Goal: Information Seeking & Learning: Learn about a topic

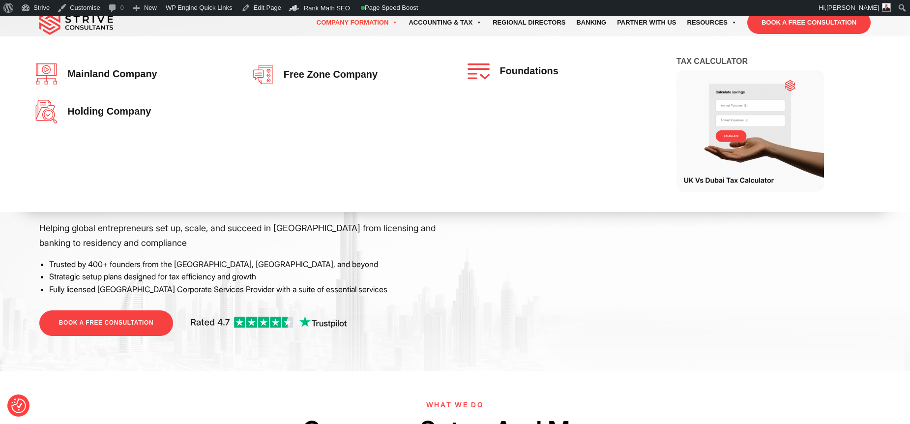
click at [333, 21] on link "Company Formation" at bounding box center [357, 23] width 92 height 28
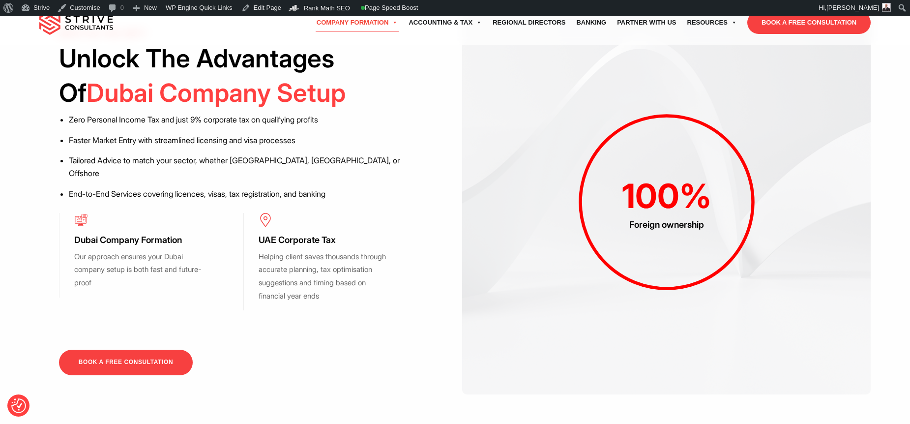
scroll to position [815, 0]
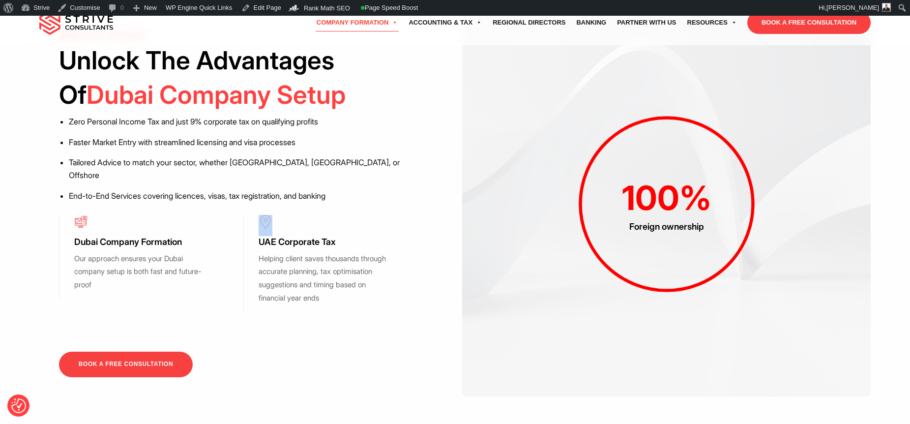
drag, startPoint x: 286, startPoint y: 189, endPoint x: 264, endPoint y: 186, distance: 22.3
click at [264, 215] on div "UAE Corporate Tax Helping client saves thousands through accurate planning, tax…" at bounding box center [335, 263] width 184 height 97
click at [268, 215] on img at bounding box center [266, 222] width 14 height 14
drag, startPoint x: 123, startPoint y: 181, endPoint x: 111, endPoint y: 183, distance: 12.6
click at [118, 215] on div "Dubai Company Formation Our approach ensures your Dubai company setup is both f…" at bounding box center [151, 257] width 184 height 85
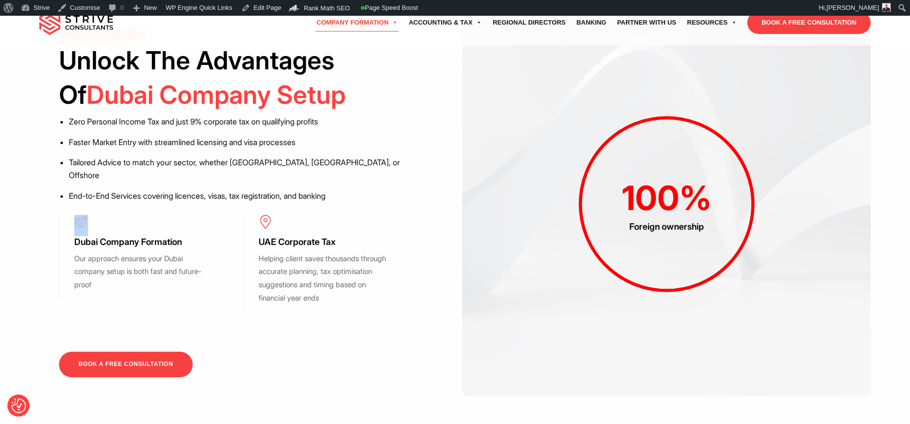
drag, startPoint x: 85, startPoint y: 187, endPoint x: 75, endPoint y: 187, distance: 10.3
click at [75, 215] on div "Dubai Company Formation Our approach ensures your Dubai company setup is both f…" at bounding box center [151, 257] width 184 height 85
click at [80, 215] on img at bounding box center [81, 222] width 14 height 14
click at [96, 215] on div "Dubai Company Formation Our approach ensures your Dubai company setup is both f…" at bounding box center [151, 257] width 184 height 85
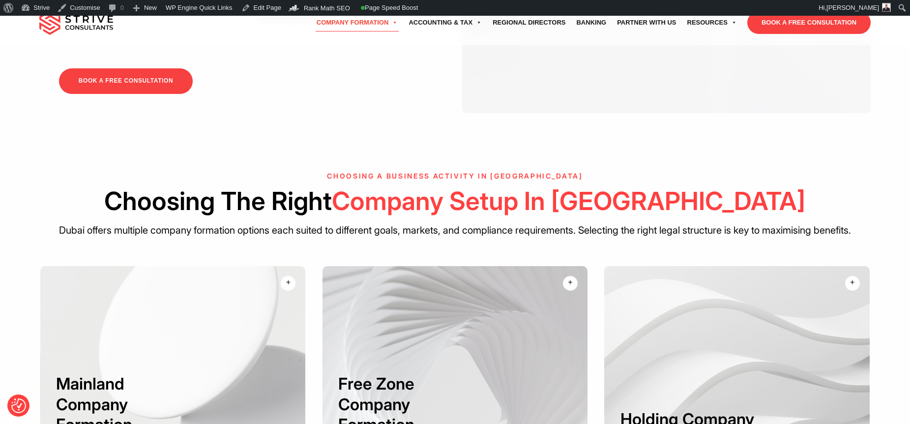
scroll to position [1269, 0]
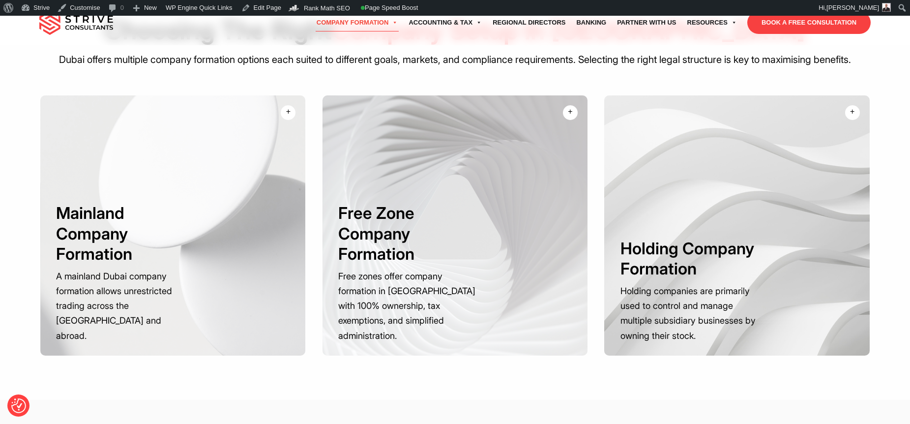
drag, startPoint x: 660, startPoint y: 176, endPoint x: 616, endPoint y: 193, distance: 47.0
click at [660, 176] on div at bounding box center [737, 225] width 265 height 260
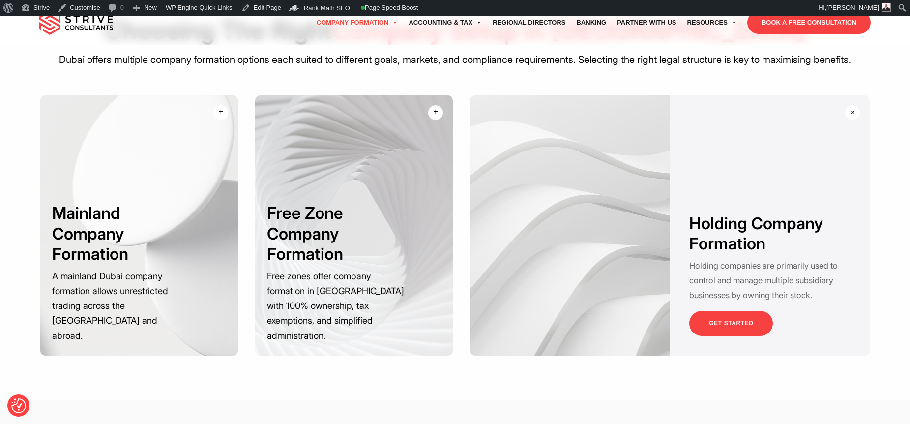
click at [589, 352] on div "Choosing a Business Activity in Dubai Choosing The Right Company Setup In Dubai…" at bounding box center [455, 186] width 910 height 428
click at [403, 135] on h3 "Free Zone Company Formation" at bounding box center [413, 127] width 79 height 61
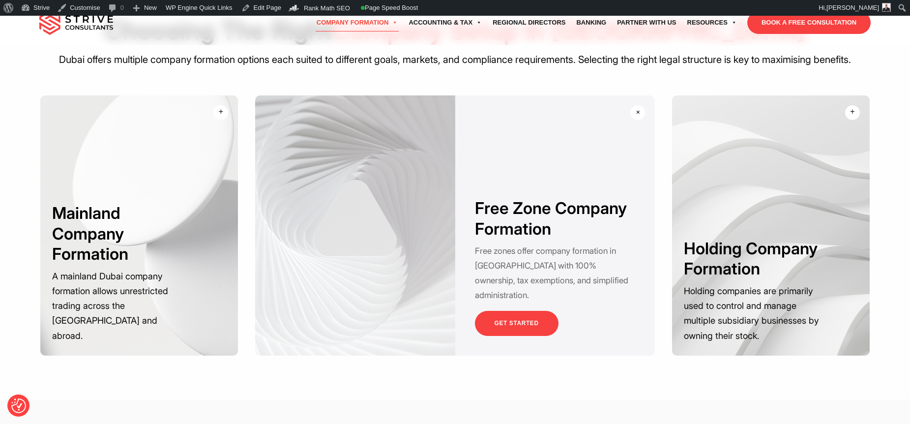
click at [222, 125] on div at bounding box center [139, 225] width 198 height 260
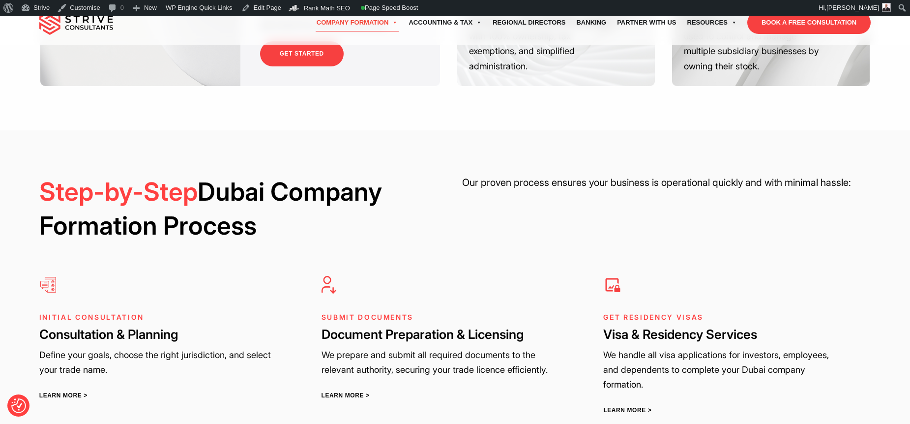
scroll to position [1540, 0]
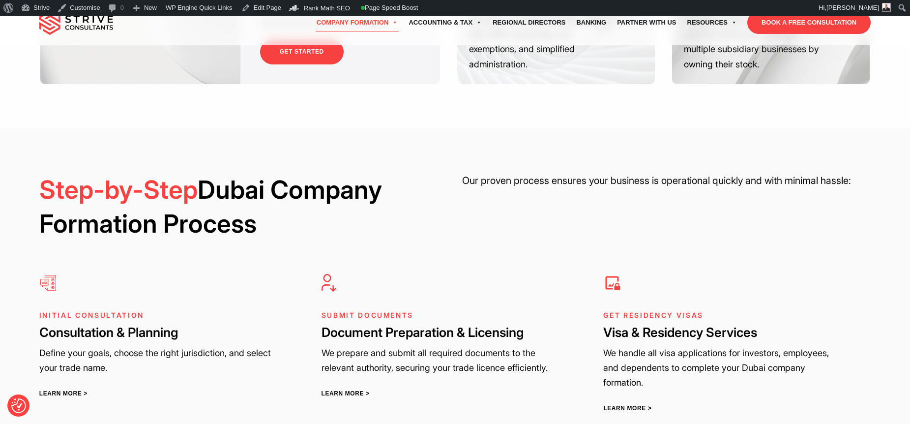
click at [85, 259] on div "Initial Consultation Consultation & Planning Define your goals, choose the righ…" at bounding box center [173, 331] width 268 height 175
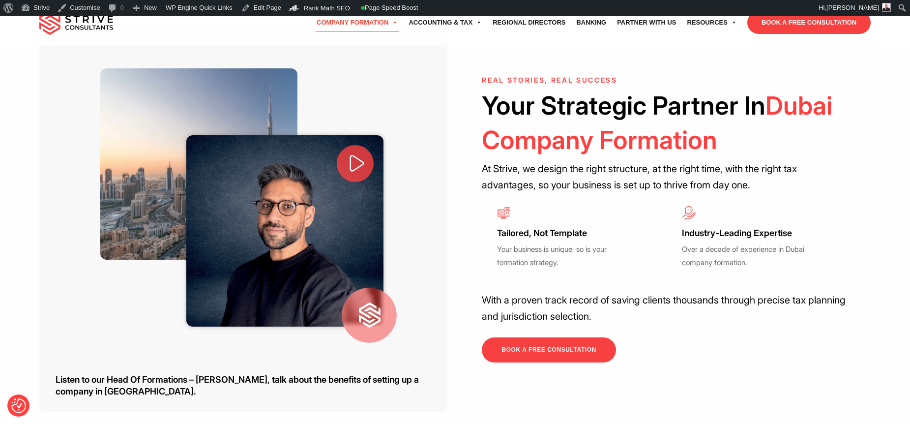
scroll to position [302, 0]
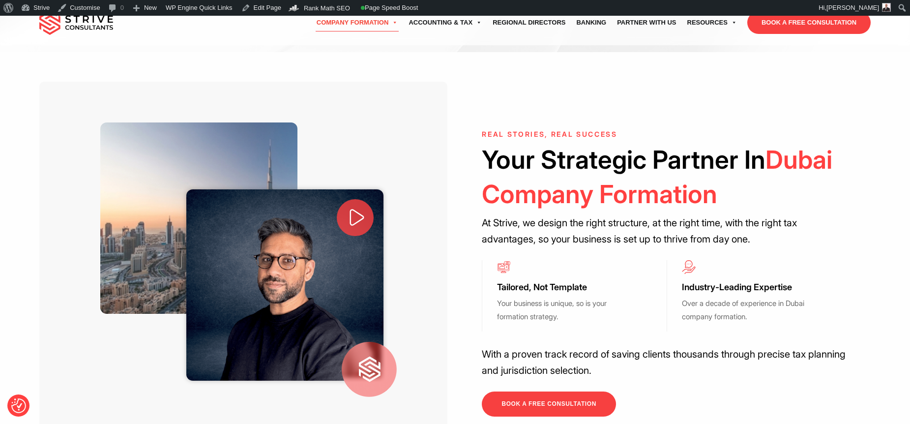
click at [189, 129] on div at bounding box center [198, 217] width 197 height 191
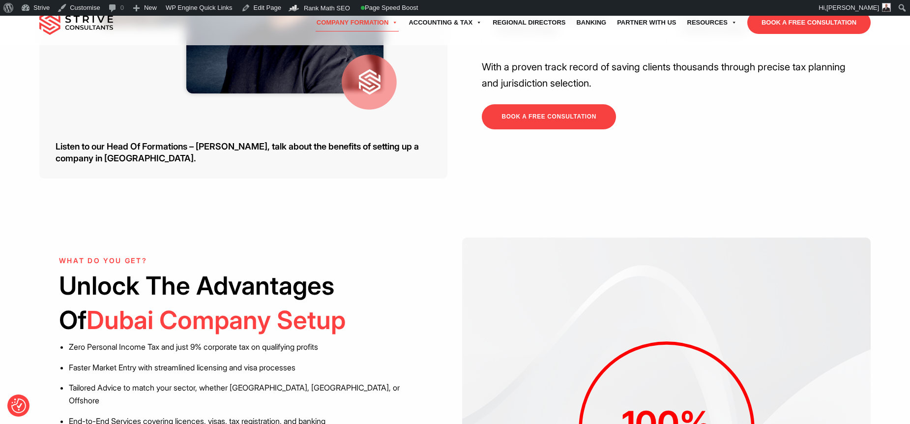
scroll to position [660, 0]
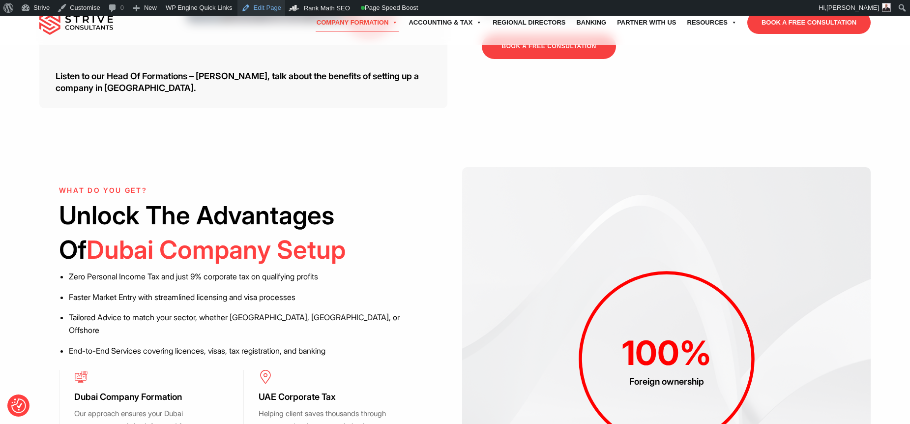
click at [260, 10] on link "Edit Page" at bounding box center [262, 8] width 48 height 16
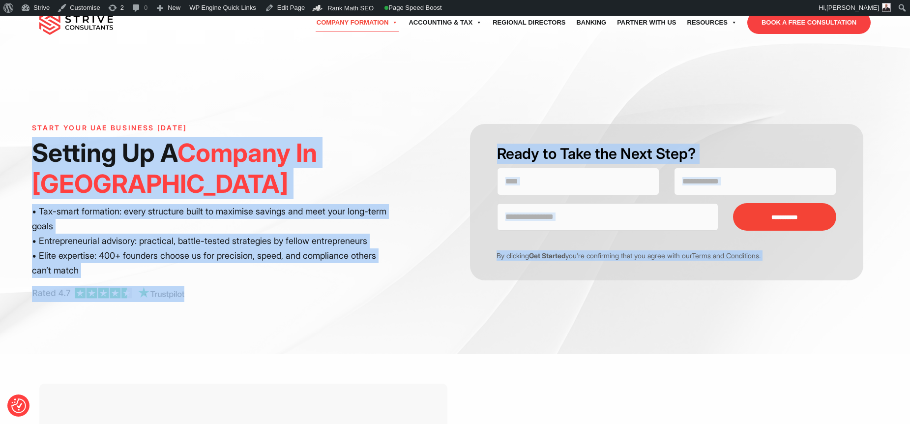
drag, startPoint x: 87, startPoint y: 202, endPoint x: 122, endPoint y: 133, distance: 77.7
click at [138, 134] on div "**********" at bounding box center [455, 185] width 910 height 338
click at [75, 104] on div "**********" at bounding box center [455, 185] width 910 height 338
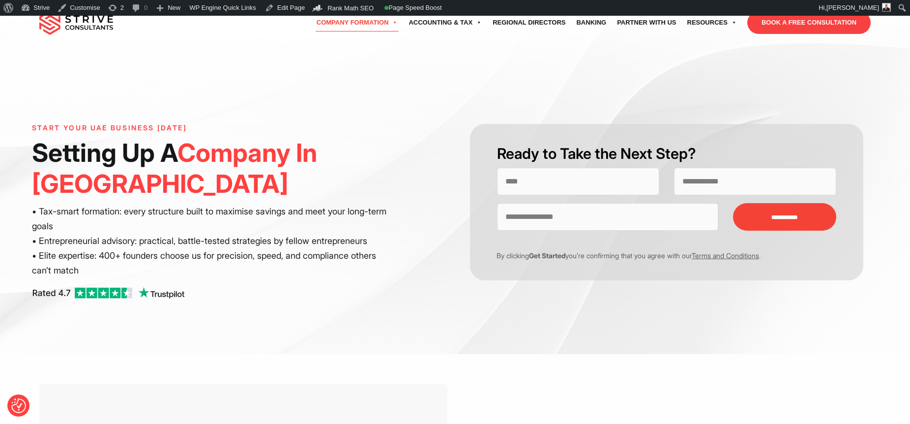
drag, startPoint x: 80, startPoint y: 121, endPoint x: 83, endPoint y: 129, distance: 8.6
click at [83, 129] on div "**********" at bounding box center [455, 185] width 910 height 338
click at [137, 69] on div "**********" at bounding box center [455, 185] width 910 height 338
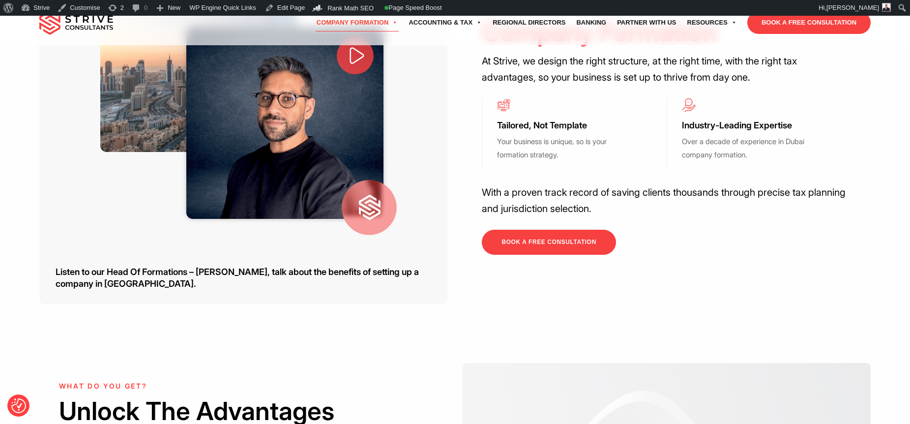
scroll to position [463, 0]
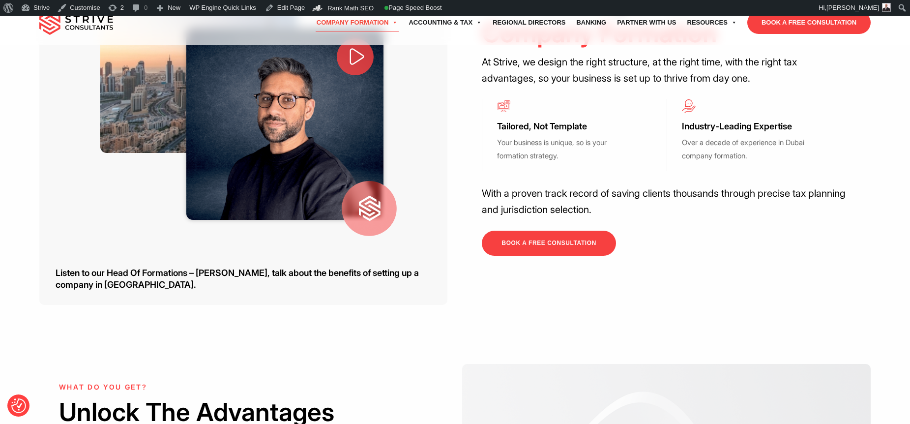
drag, startPoint x: 512, startPoint y: 75, endPoint x: 504, endPoint y: 75, distance: 7.9
click at [504, 99] on div "Tailored, Not Template Your business is unique, so is your formation strategy." at bounding box center [574, 134] width 184 height 71
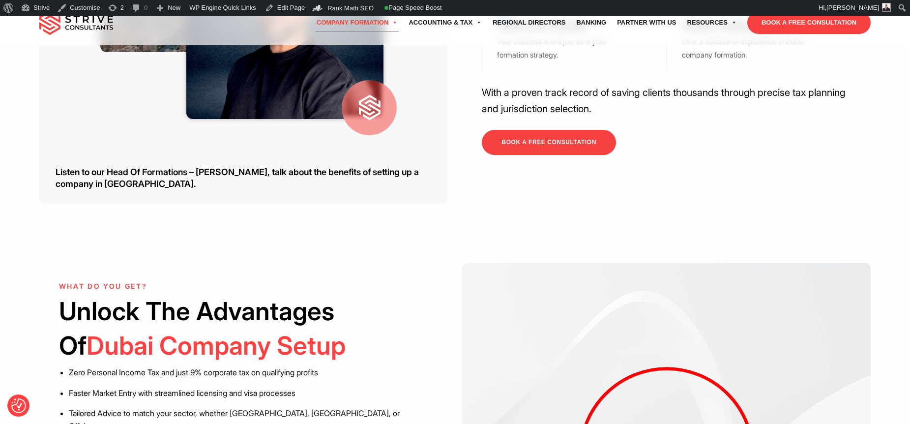
scroll to position [442, 0]
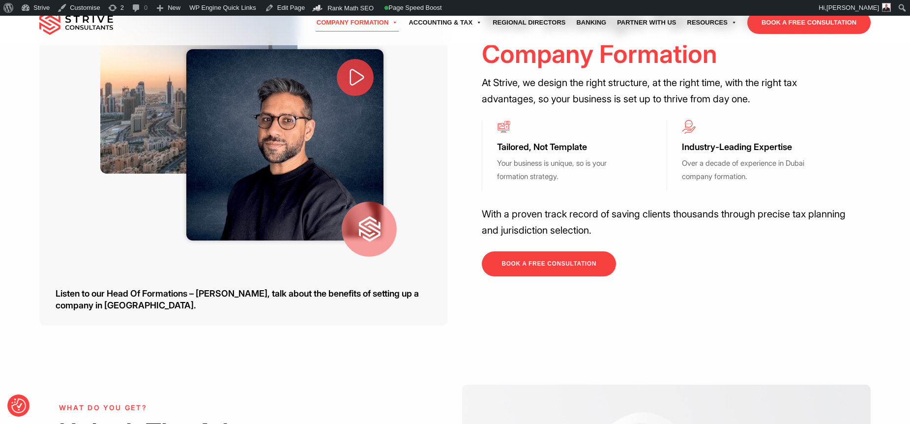
click at [353, 59] on span at bounding box center [355, 77] width 37 height 37
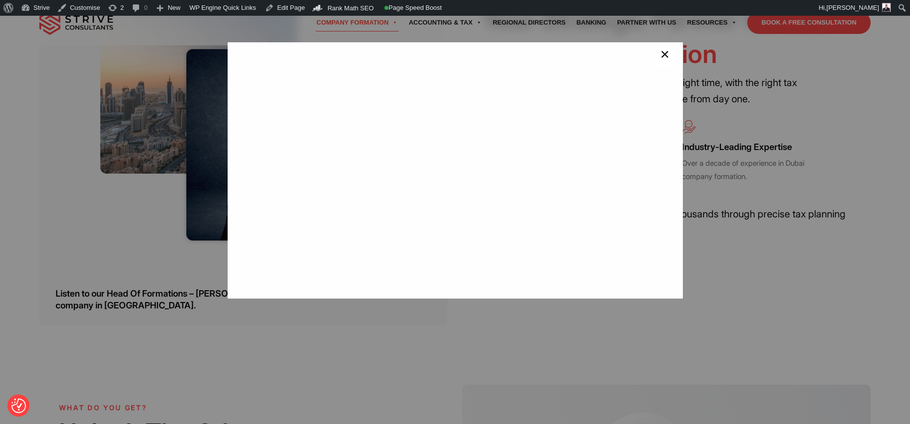
click at [661, 56] on span "×" at bounding box center [665, 56] width 9 height 20
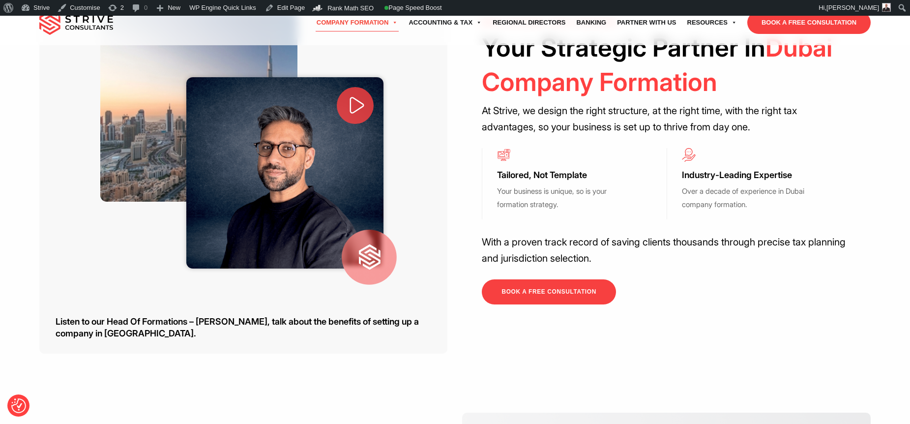
scroll to position [0, 0]
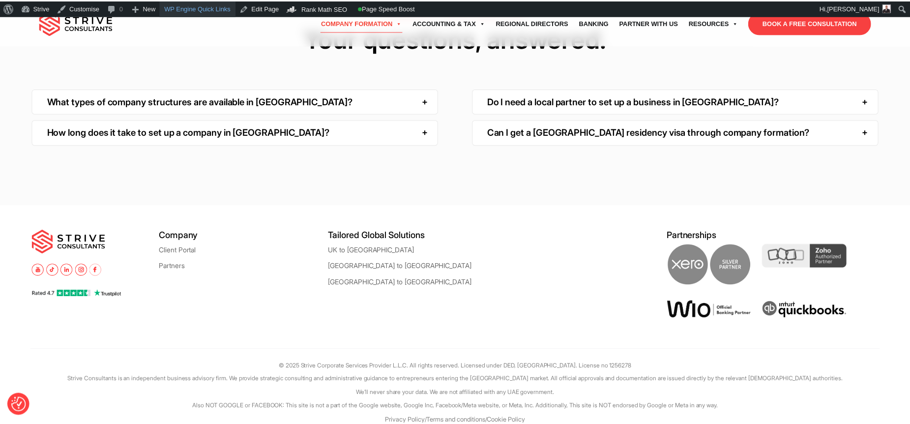
scroll to position [3389, 0]
